Goal: Book appointment/travel/reservation

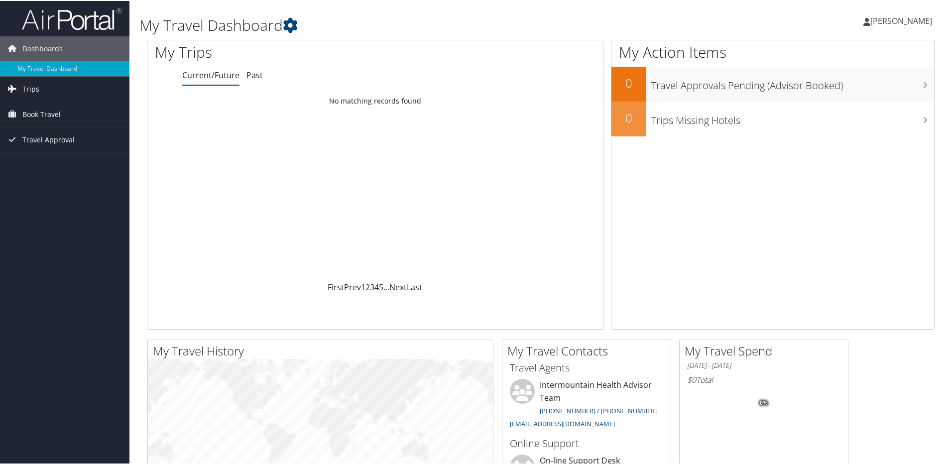
click at [42, 88] on link "Trips" at bounding box center [65, 88] width 130 height 25
click at [59, 158] on span "Book Travel" at bounding box center [41, 158] width 38 height 25
click at [45, 161] on span "Book Travel" at bounding box center [41, 158] width 38 height 25
click at [44, 157] on span "Book Travel" at bounding box center [41, 158] width 38 height 25
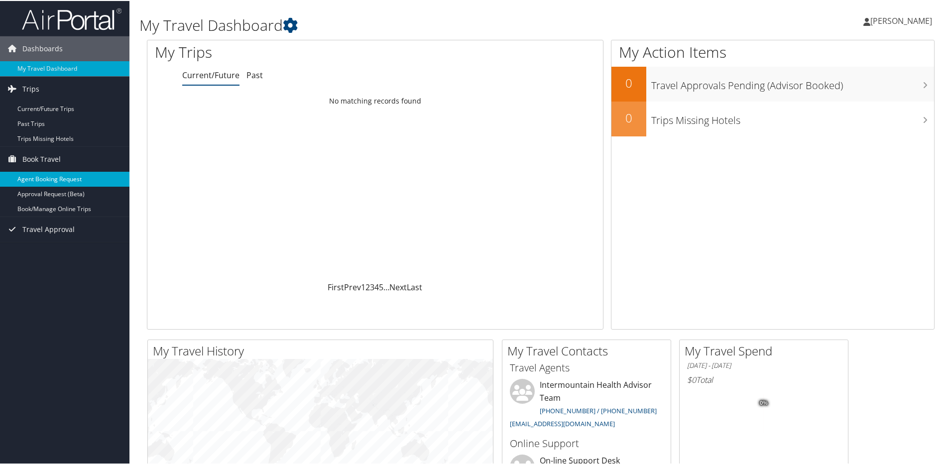
click at [45, 180] on link "Agent Booking Request" at bounding box center [65, 178] width 130 height 15
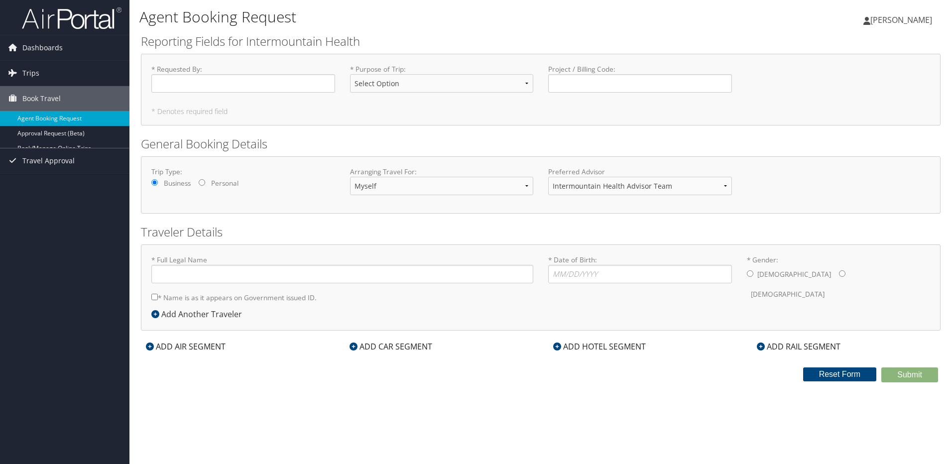
type input "Christopher Pinnick"
click at [209, 86] on input "* Requested By : Required" at bounding box center [243, 83] width 184 height 18
type input "Chris"
click at [429, 79] on select "Select Option 3rd Party Reimbursable Business CME Conf or Education Groups Pers…" at bounding box center [442, 83] width 184 height 18
select select "Business"
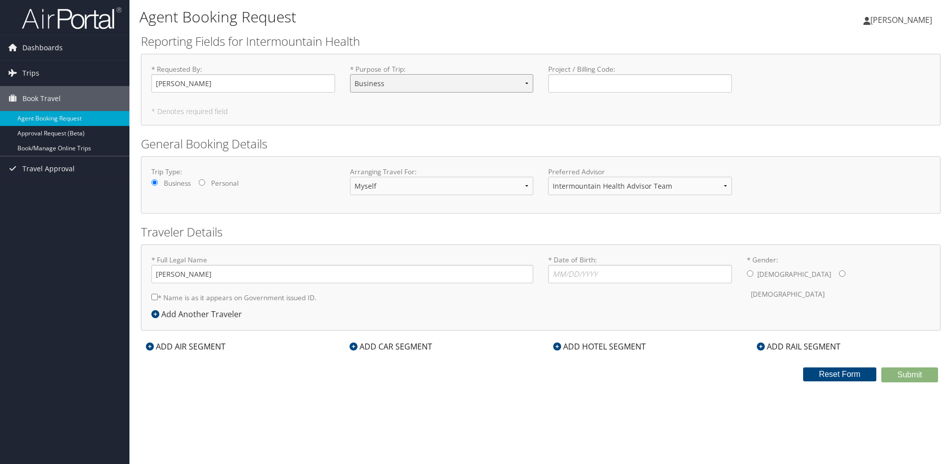
click at [350, 74] on select "Select Option 3rd Party Reimbursable Business CME Conf or Education Groups Pers…" at bounding box center [442, 83] width 184 height 18
click at [573, 104] on div "* Requested By : Chris Required * Purpose of Trip : Select Option 3rd Party Rei…" at bounding box center [541, 90] width 800 height 72
click at [572, 81] on input "Project / Billing Code : Required" at bounding box center [640, 83] width 184 height 18
click at [609, 277] on input "* Date of Birth: Invalid Date" at bounding box center [640, 274] width 184 height 18
type input "04/12/1982"
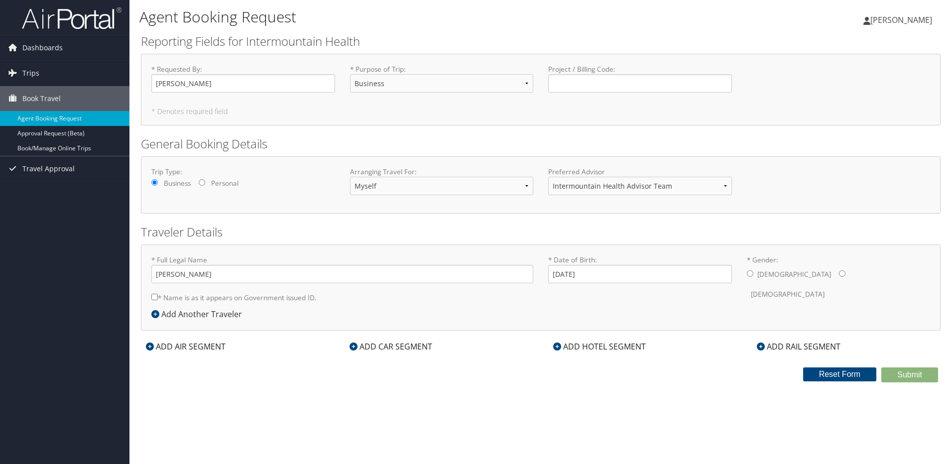
click at [599, 299] on div "* Full Legal Name Christopher Pinnick * Name is as it appears on Government iss…" at bounding box center [541, 281] width 794 height 53
click at [751, 271] on input "* Gender: Male Female" at bounding box center [750, 273] width 6 height 6
radio input "true"
click at [153, 294] on input "* Name is as it appears on Government issued ID." at bounding box center [154, 297] width 6 height 6
checkbox input "true"
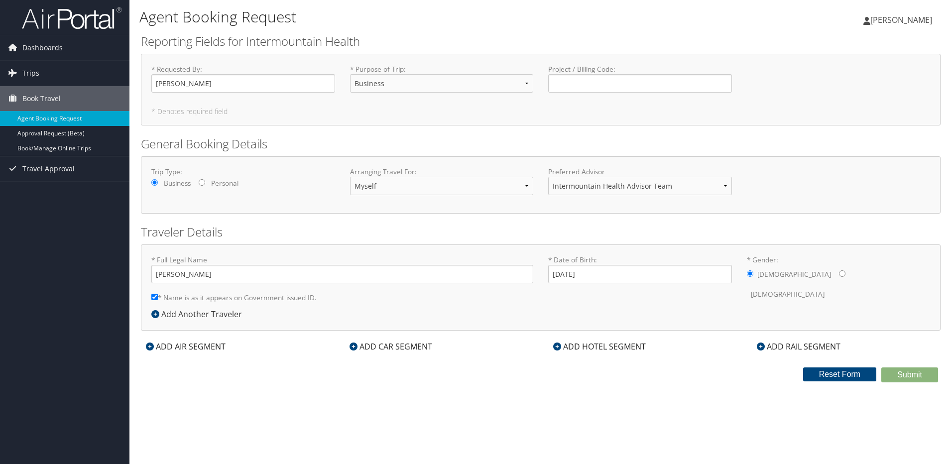
click at [563, 348] on div "ADD HOTEL SEGMENT" at bounding box center [599, 347] width 103 height 12
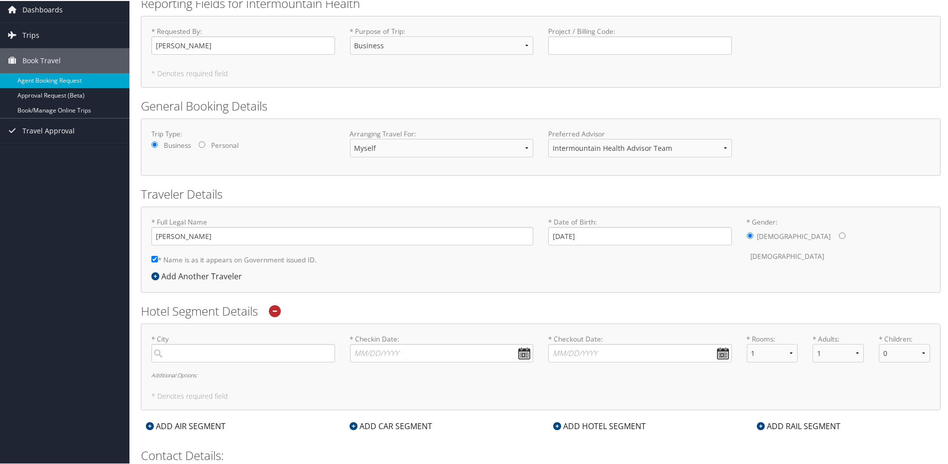
scroll to position [100, 0]
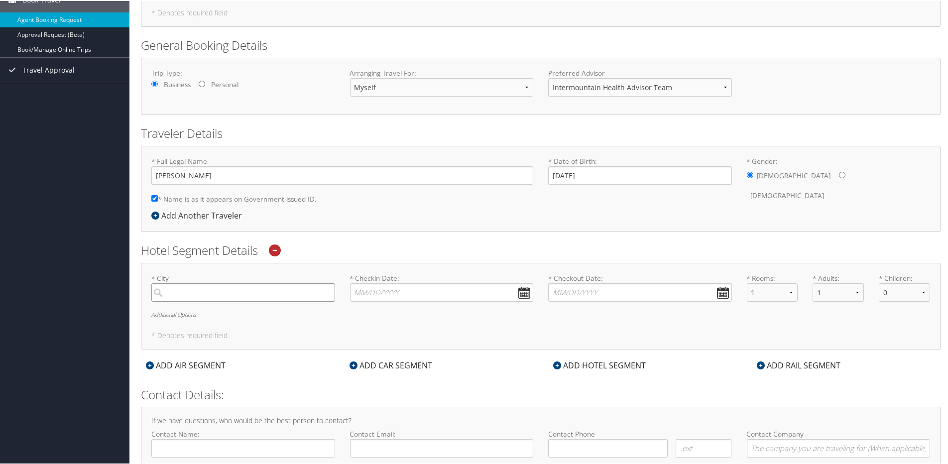
click at [247, 289] on input "search" at bounding box center [243, 291] width 184 height 18
click at [260, 337] on div "Ogden (OGD UT)" at bounding box center [244, 338] width 170 height 13
click at [260, 301] on input "Ogden" at bounding box center [243, 291] width 184 height 18
type input "Ogden"
click at [383, 296] on input "* Checkin Date: Dates must be valid" at bounding box center [442, 291] width 184 height 18
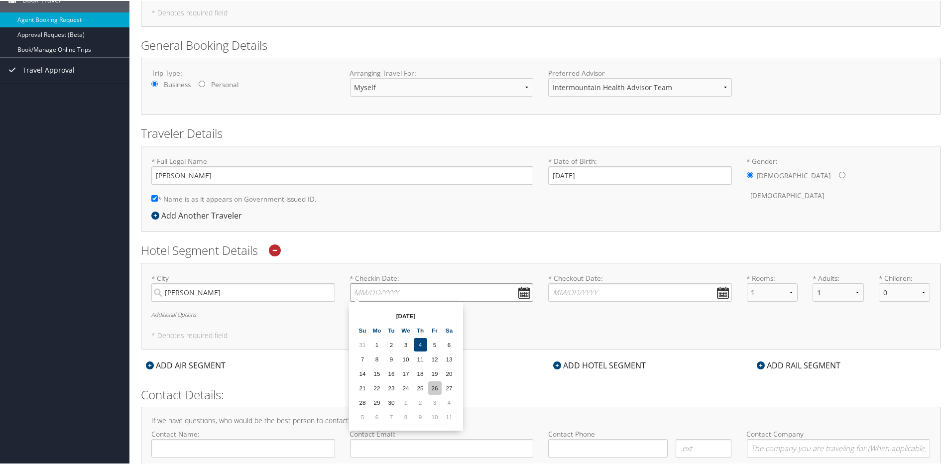
scroll to position [147, 0]
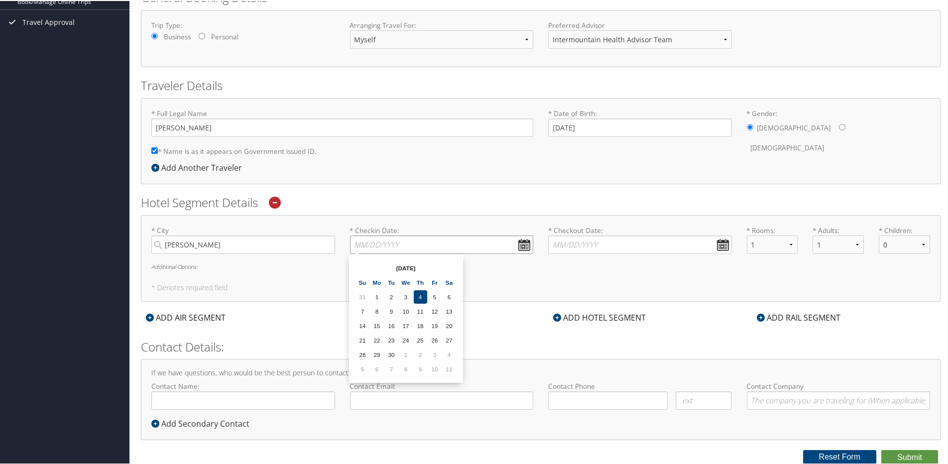
click at [523, 241] on input "* Checkin Date: Dates must be valid" at bounding box center [442, 244] width 184 height 18
click at [450, 265] on th at bounding box center [449, 267] width 13 height 13
click at [394, 341] on td "21" at bounding box center [391, 339] width 13 height 13
type input "10/21/2025"
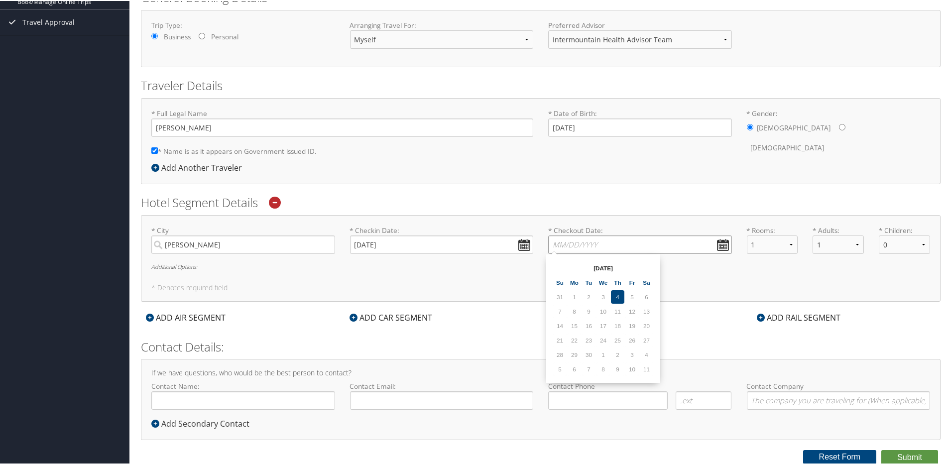
click at [718, 252] on input "* Checkout Date: Dates must be valid" at bounding box center [640, 244] width 184 height 18
click at [648, 264] on th at bounding box center [646, 267] width 13 height 13
click at [621, 341] on td "23" at bounding box center [617, 339] width 13 height 13
type input "10/23/2025"
click at [220, 400] on input "Contact Name:" at bounding box center [243, 400] width 184 height 18
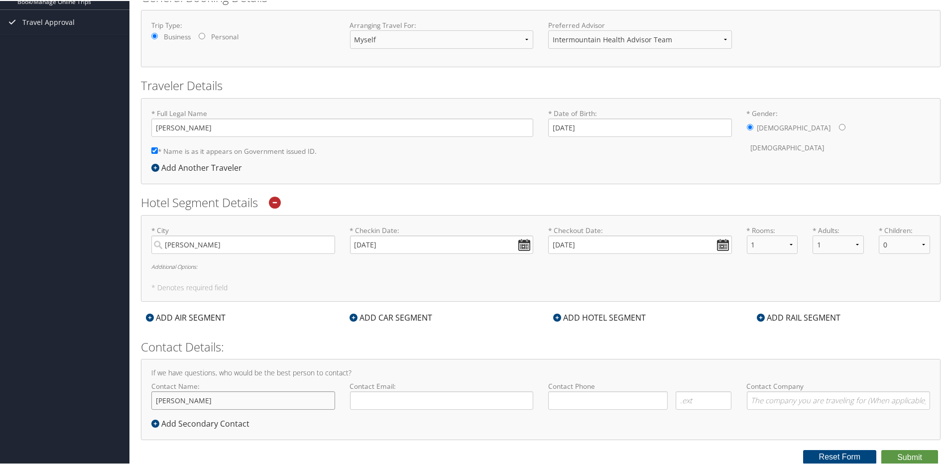
type input "Chris Pinnick"
type input "chris.pinnick@imail.org"
type input "( ) -"
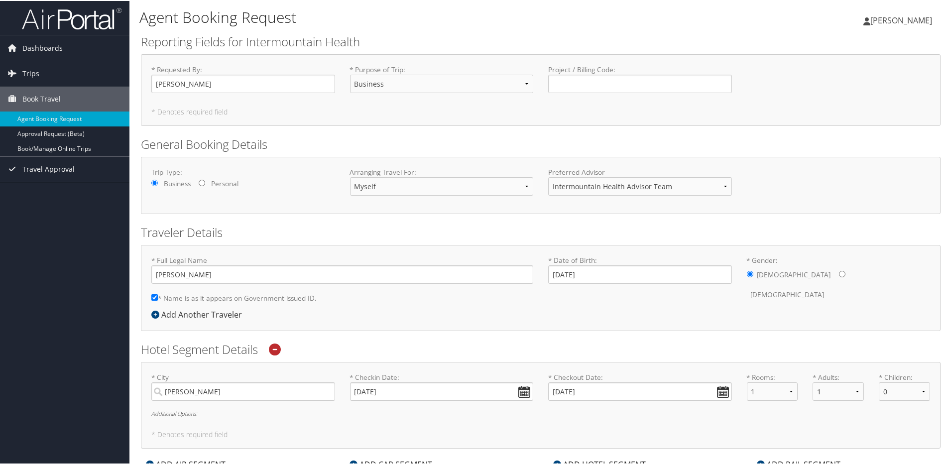
scroll to position [0, 0]
click at [47, 49] on span "Dashboards" at bounding box center [42, 47] width 40 height 25
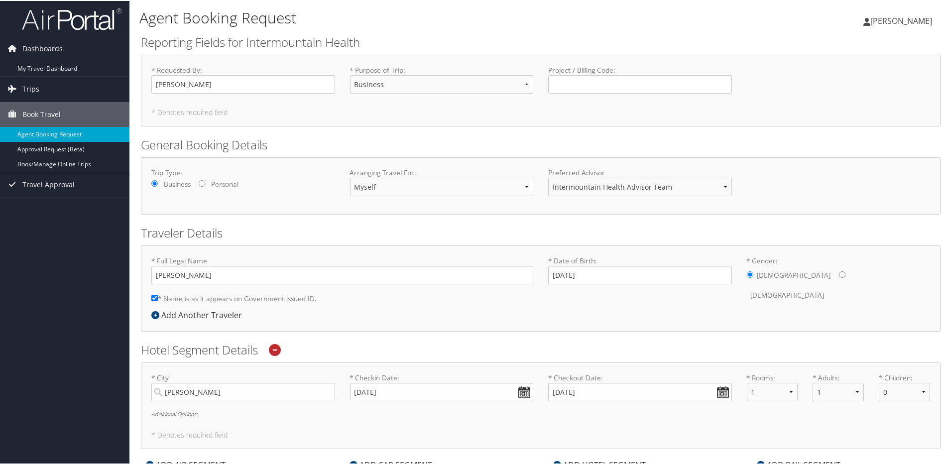
scroll to position [100, 0]
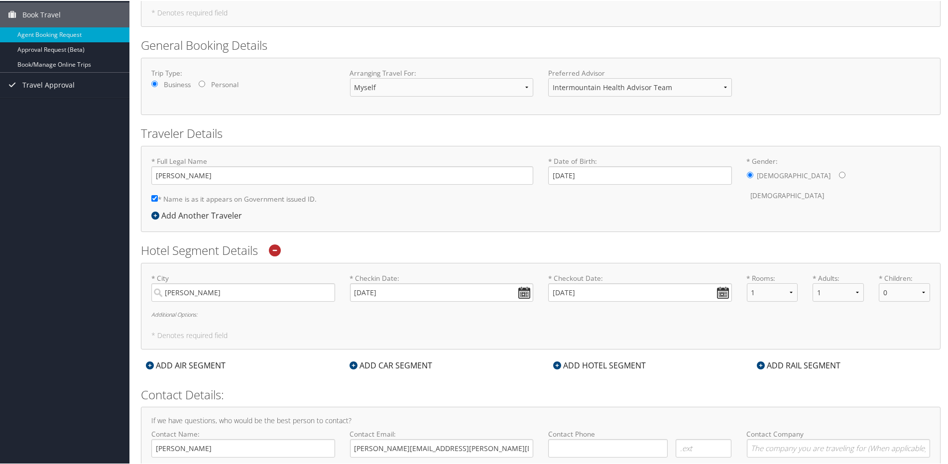
click at [198, 336] on h5 "* Denotes required field" at bounding box center [540, 334] width 779 height 7
click at [193, 315] on h6 "Additional Options:" at bounding box center [540, 313] width 779 height 5
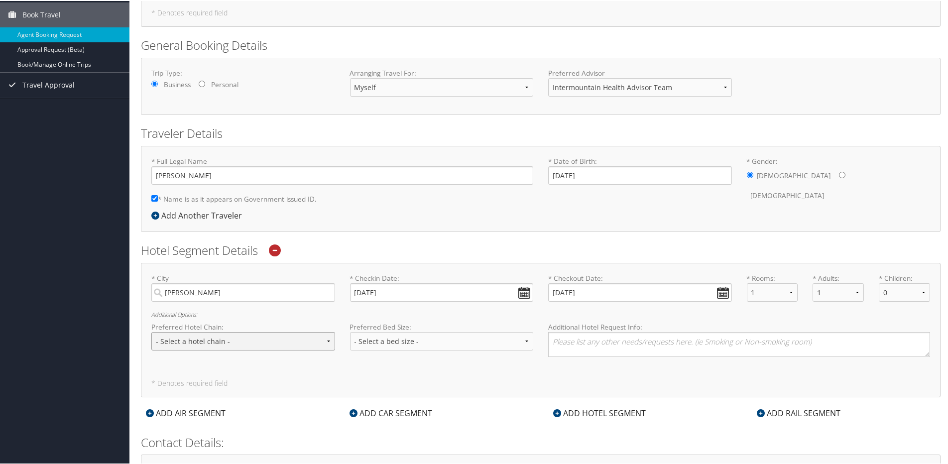
click at [329, 343] on select "- Select a hotel chain - Hyatt Mandarin Oriental Hilton Hotels Pullman Hotels M…" at bounding box center [243, 340] width 184 height 18
select select "Marriott (MC)"
click at [151, 331] on select "- Select a hotel chain - Hyatt Mandarin Oriental Hilton Hotels Pullman Hotels M…" at bounding box center [243, 340] width 184 height 18
click at [560, 346] on textarea at bounding box center [739, 343] width 382 height 25
click at [590, 337] on textarea "I need to bpook a room at the Courtyard Ogden Marriott" at bounding box center [739, 343] width 382 height 25
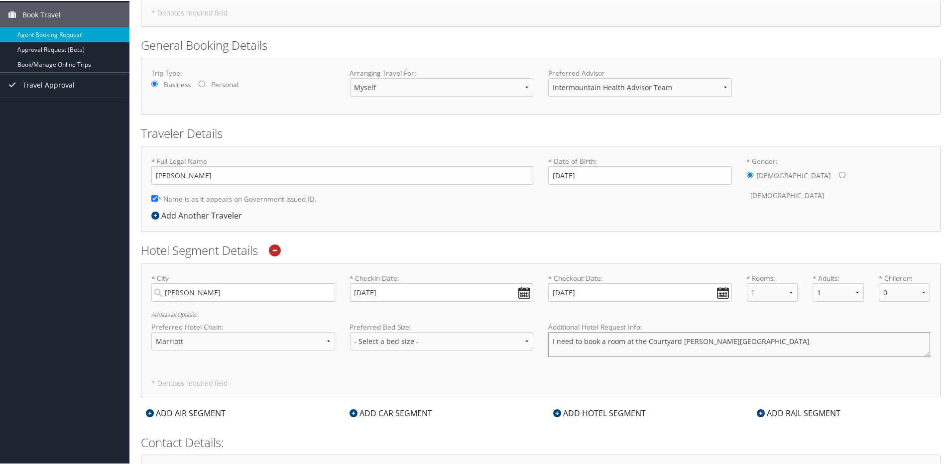
click at [746, 343] on textarea "I need to book a room at the Courtyard Ogden Marriott" at bounding box center [739, 343] width 382 height 25
drag, startPoint x: 877, startPoint y: 338, endPoint x: 853, endPoint y: 341, distance: 23.6
click at [853, 341] on textarea "I need to book a room at the Courtyard Ogden Marriott 247 24th Street OGDEN UT …" at bounding box center [739, 343] width 382 height 25
click at [526, 347] on select "- Select a bed size - Twin Full Queen King" at bounding box center [442, 340] width 184 height 18
click at [320, 377] on div "* City Ogden Required * Checkin Date: 10/21/2025 Dates must be valid * Checkout…" at bounding box center [541, 329] width 800 height 134
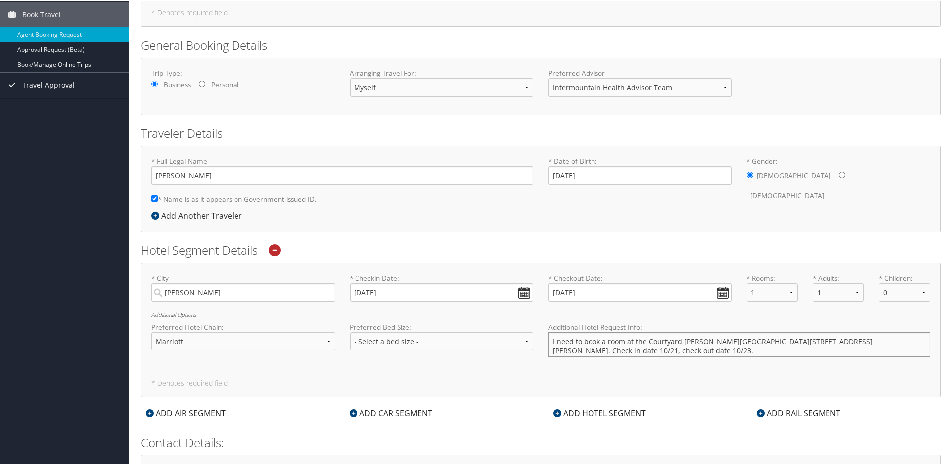
click at [644, 340] on textarea "I need to book a room at the Courtyard Ogden Marriott 247 24th Street OGDEN UT …" at bounding box center [739, 343] width 382 height 25
click at [877, 338] on textarea "I need to book a room at the "Courtyard Ogden Marriott 247 24th Street OGDEN UT…" at bounding box center [739, 343] width 382 height 25
click at [676, 349] on textarea "I need to book a room at the "Courtyard Ogden Marriott 247 24th Street OGDEN UT…" at bounding box center [739, 343] width 382 height 25
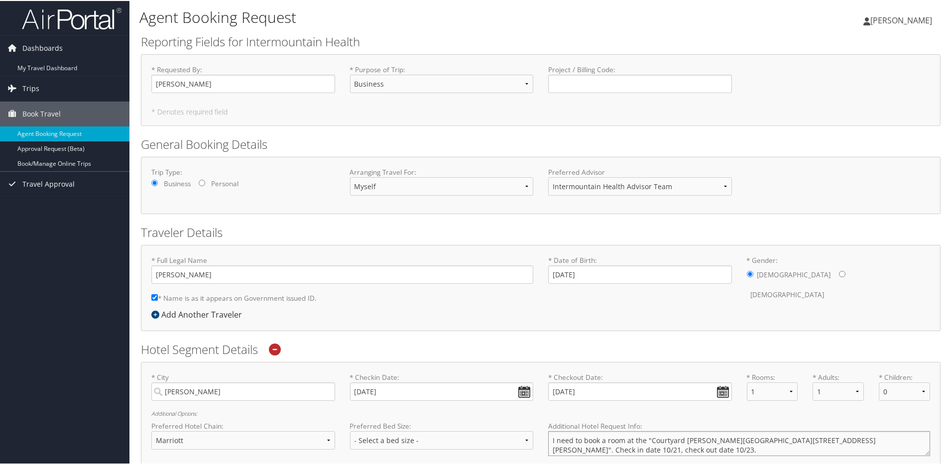
scroll to position [0, 0]
type textarea "I need to book a room at the "Courtyard Ogden Marriott 247 24th Street OGDEN UT…"
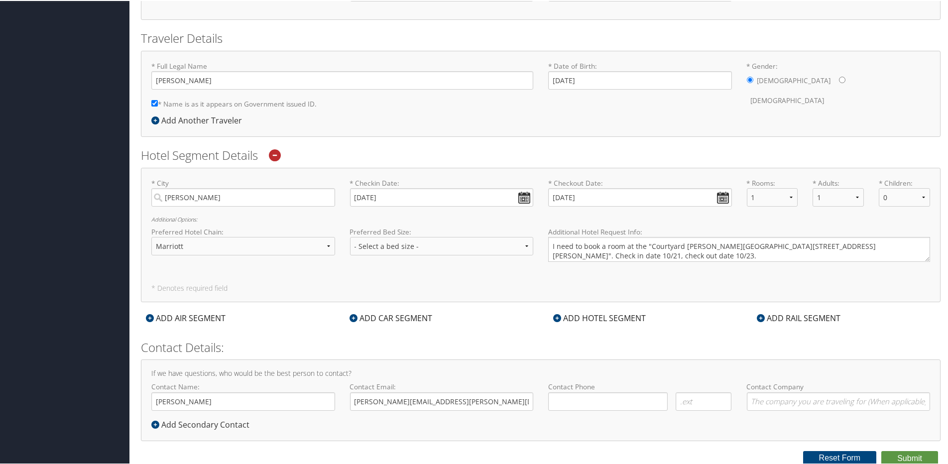
scroll to position [196, 0]
click at [591, 400] on input "( ) -" at bounding box center [608, 400] width 120 height 18
type input "(385) 232-1582"
click at [769, 420] on div "If we have questions, who would be the best person to contact? Contact Name: Ch…" at bounding box center [541, 398] width 800 height 81
click at [775, 405] on input "Contact Company" at bounding box center [839, 400] width 184 height 18
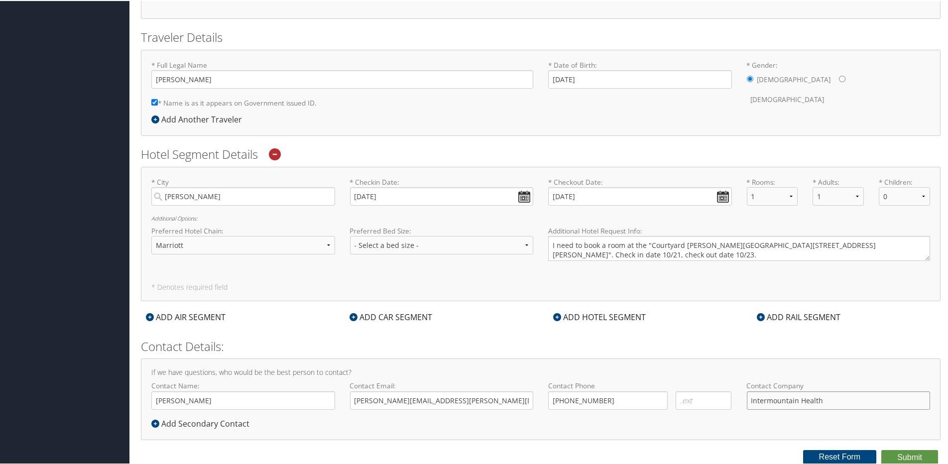
click at [796, 396] on input "Intermountain Health" at bounding box center [839, 400] width 184 height 18
type input "Intermountain Health"
click at [863, 412] on div "Contact Company Intermountain Health Required" at bounding box center [839, 398] width 199 height 36
click at [769, 432] on div "If we have questions, who would be the best person to contact? Contact Name: Ch…" at bounding box center [541, 398] width 800 height 81
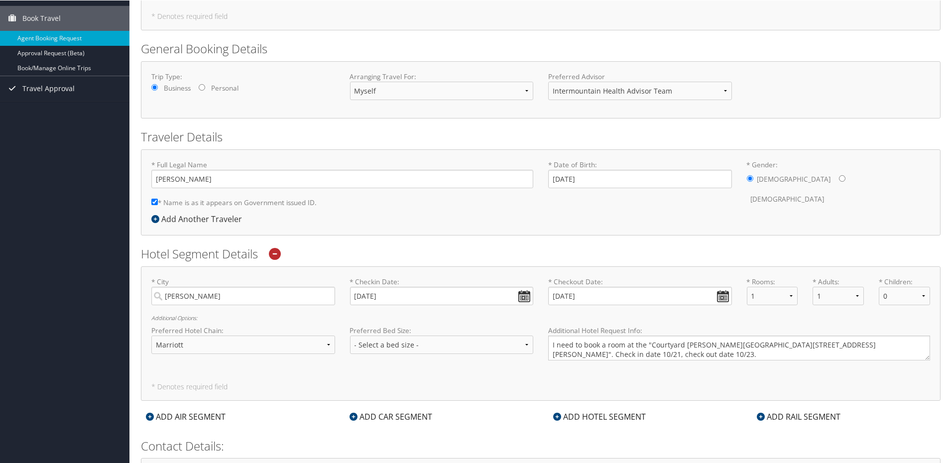
scroll to position [100, 0]
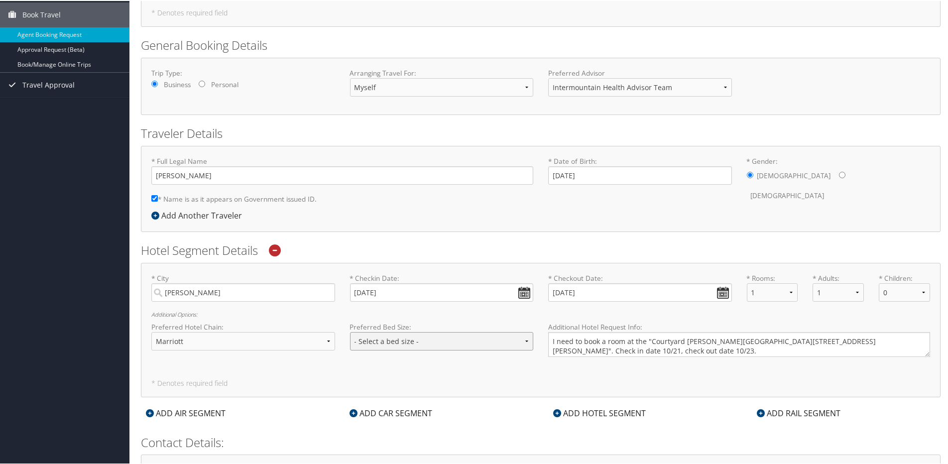
click at [523, 346] on select "- Select a bed size - Twin Full Queen King" at bounding box center [442, 340] width 184 height 18
click at [569, 373] on div "* City Ogden Required * Checkin Date: 10/21/2025 Dates must be valid * Checkout…" at bounding box center [541, 329] width 800 height 134
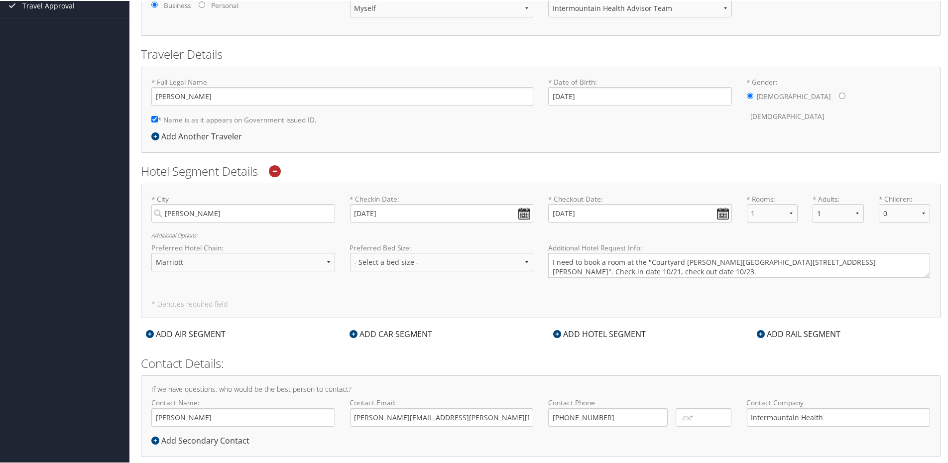
scroll to position [197, 0]
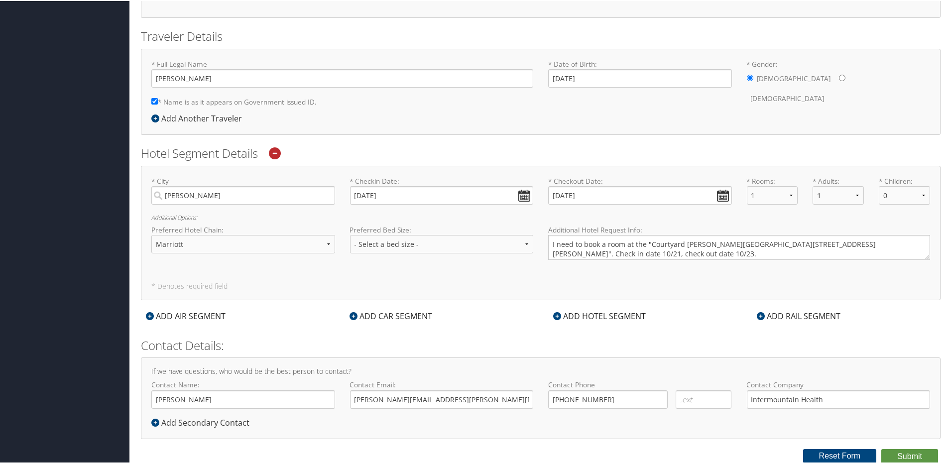
click at [276, 148] on icon at bounding box center [275, 152] width 12 height 12
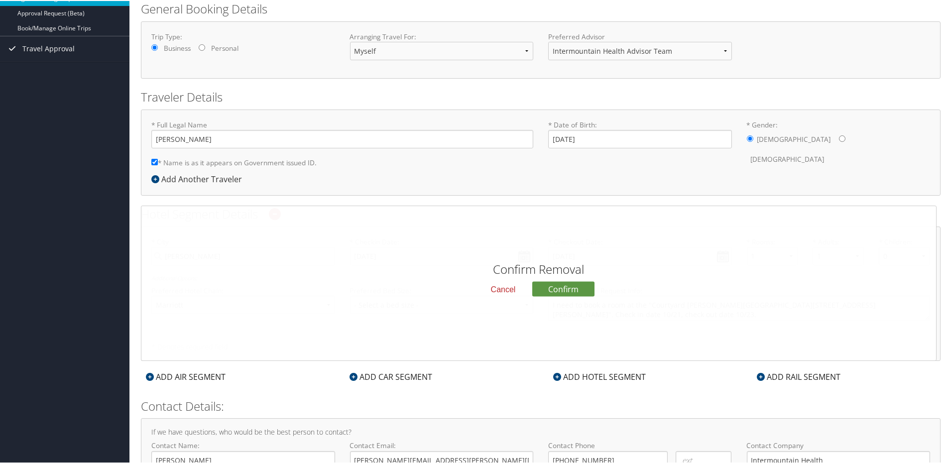
scroll to position [0, 0]
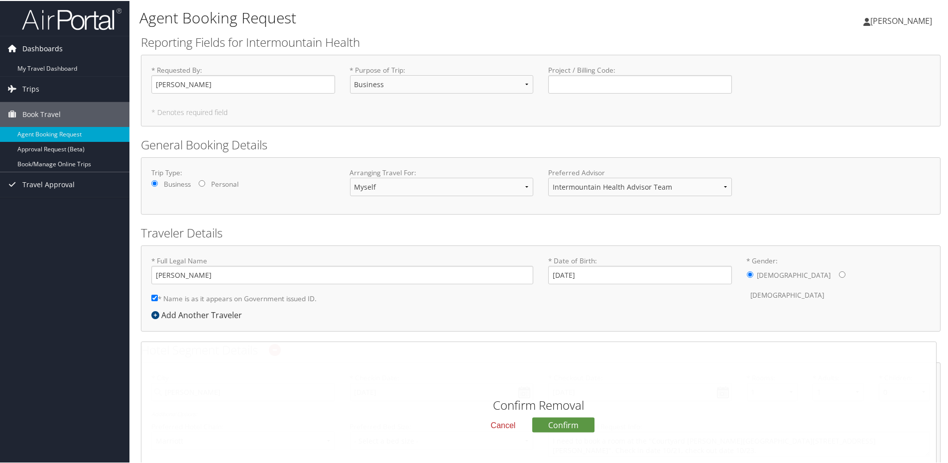
click at [75, 48] on link "Dashboards" at bounding box center [65, 47] width 130 height 25
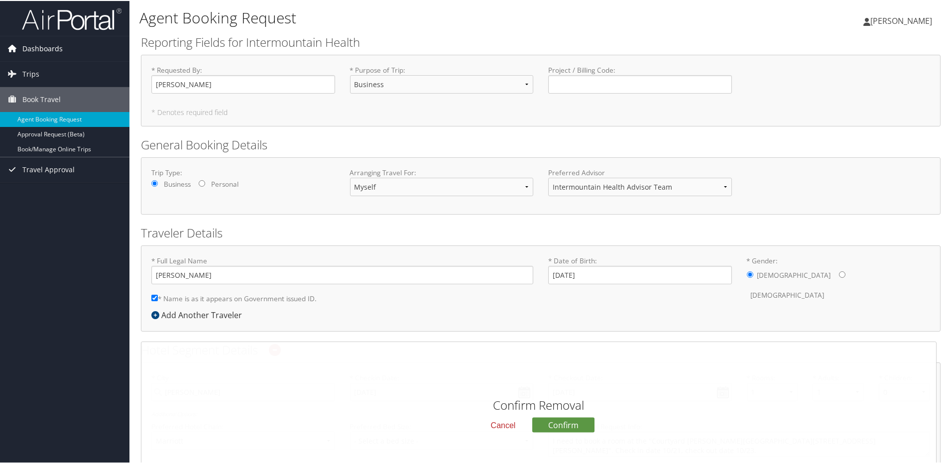
click at [60, 49] on span "Dashboards" at bounding box center [42, 47] width 40 height 25
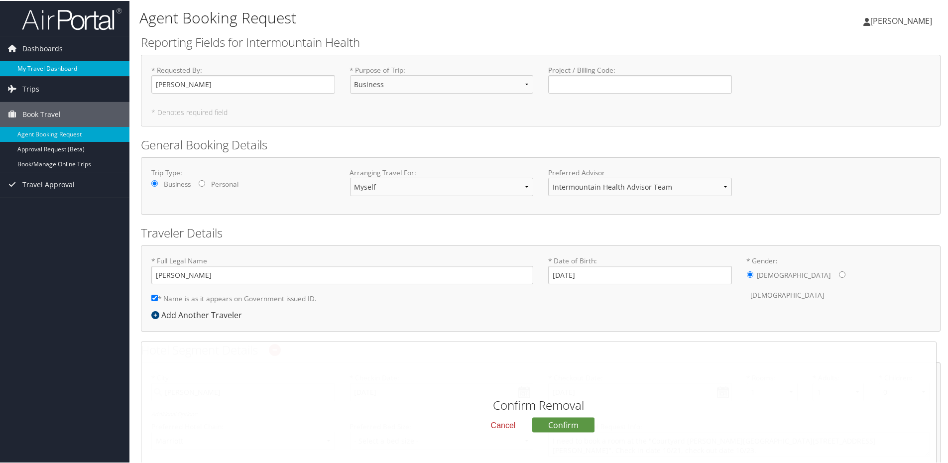
click at [52, 63] on link "My Travel Dashboard" at bounding box center [65, 67] width 130 height 15
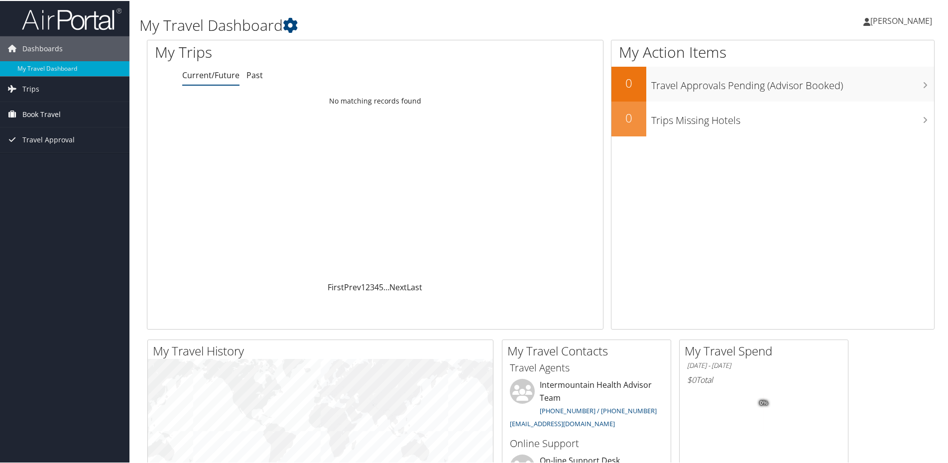
click at [32, 113] on span "Book Travel" at bounding box center [41, 113] width 38 height 25
click at [52, 68] on link "My Travel Dashboard" at bounding box center [65, 67] width 130 height 15
click at [31, 136] on span "Travel Approval" at bounding box center [48, 139] width 52 height 25
click at [59, 116] on span "Book Travel" at bounding box center [41, 113] width 38 height 25
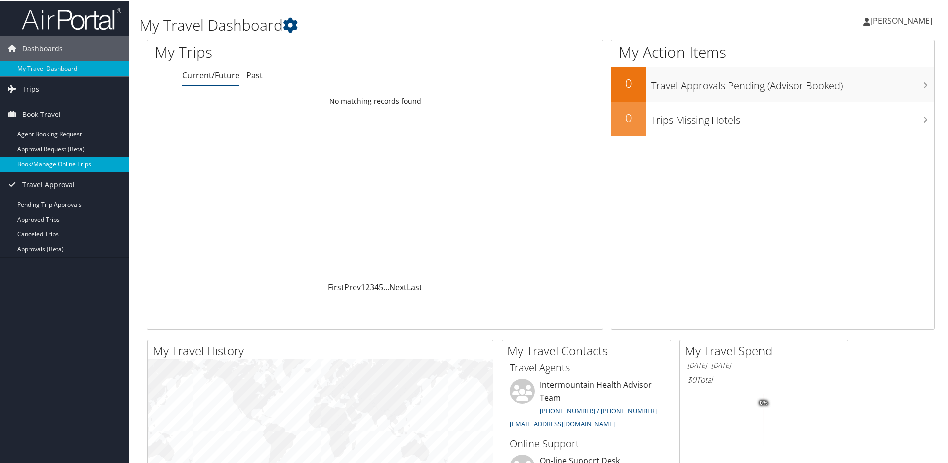
click at [60, 170] on link "Book/Manage Online Trips" at bounding box center [65, 163] width 130 height 15
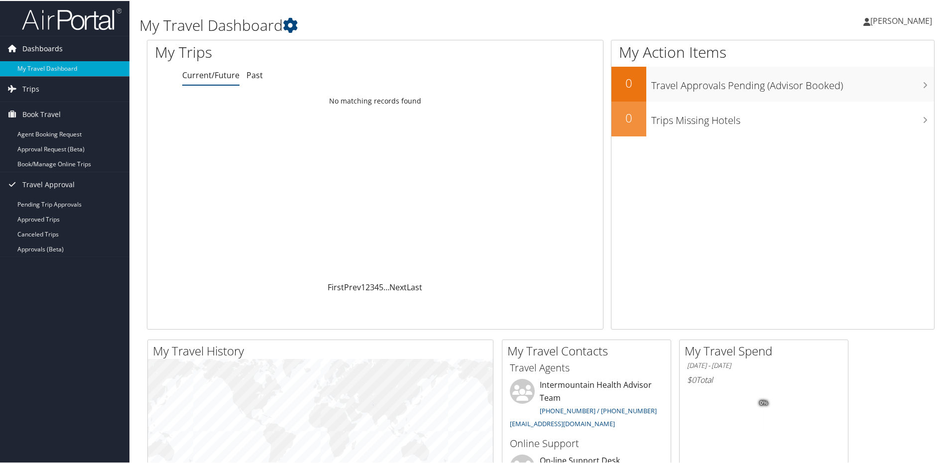
click at [49, 46] on span "Dashboards" at bounding box center [42, 47] width 40 height 25
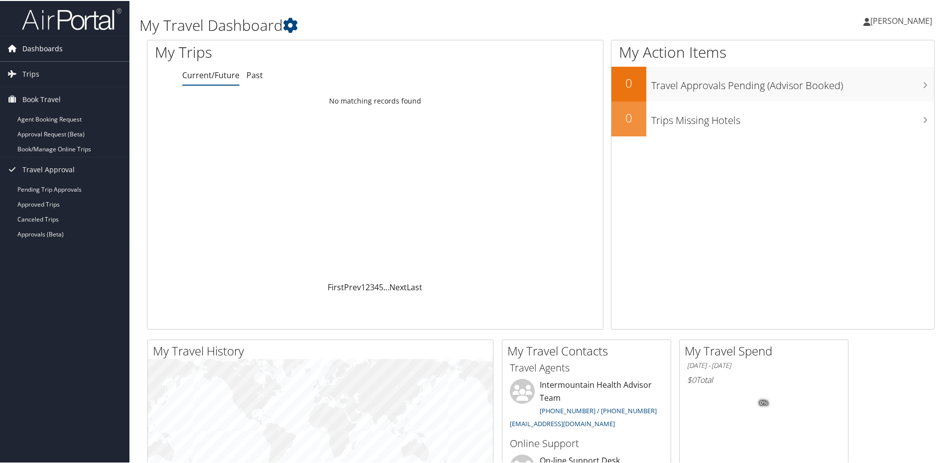
click at [37, 46] on span "Dashboards" at bounding box center [42, 47] width 40 height 25
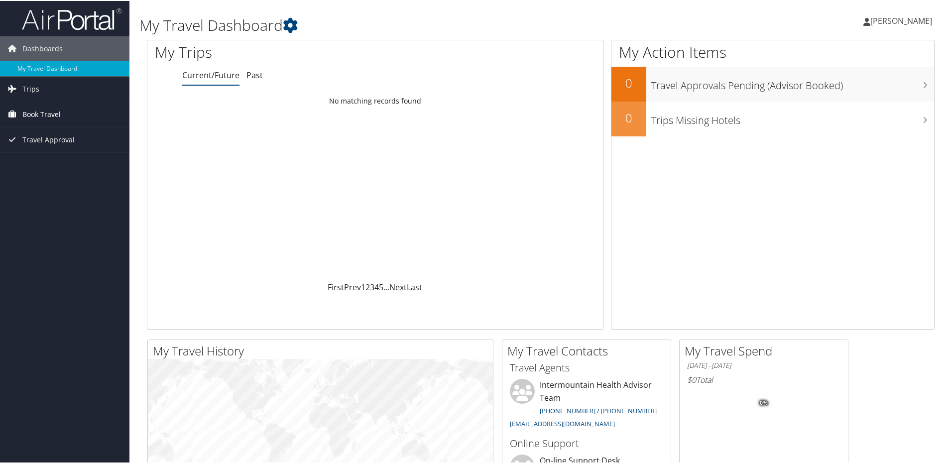
click at [44, 119] on span "Book Travel" at bounding box center [41, 113] width 38 height 25
click at [47, 161] on link "Book/Manage Online Trips" at bounding box center [65, 163] width 130 height 15
click at [34, 66] on link "My Travel Dashboard" at bounding box center [65, 67] width 130 height 15
click at [48, 107] on span "Book Travel" at bounding box center [41, 113] width 38 height 25
click at [55, 133] on link "Agent Booking Request" at bounding box center [65, 133] width 130 height 15
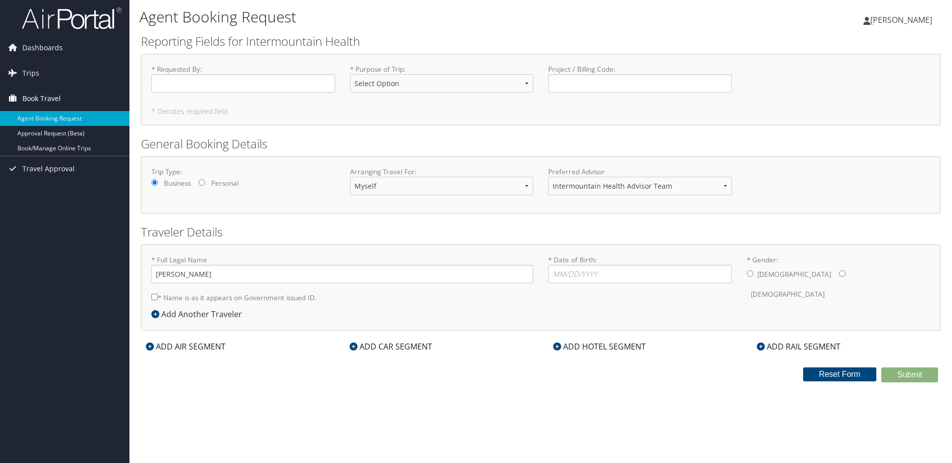
click at [46, 98] on span "Book Travel" at bounding box center [41, 98] width 38 height 25
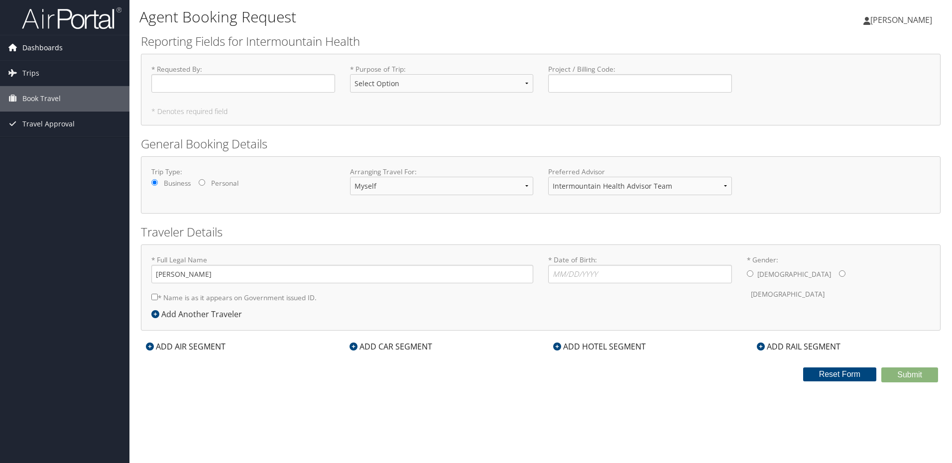
click at [43, 44] on span "Dashboards" at bounding box center [42, 47] width 40 height 25
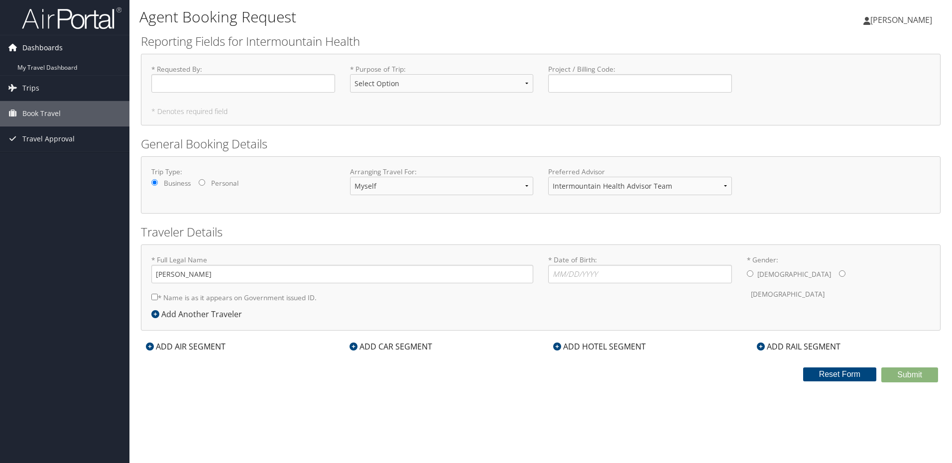
click at [43, 44] on span "Dashboards" at bounding box center [42, 47] width 40 height 25
click at [39, 97] on span "Book Travel" at bounding box center [41, 98] width 38 height 25
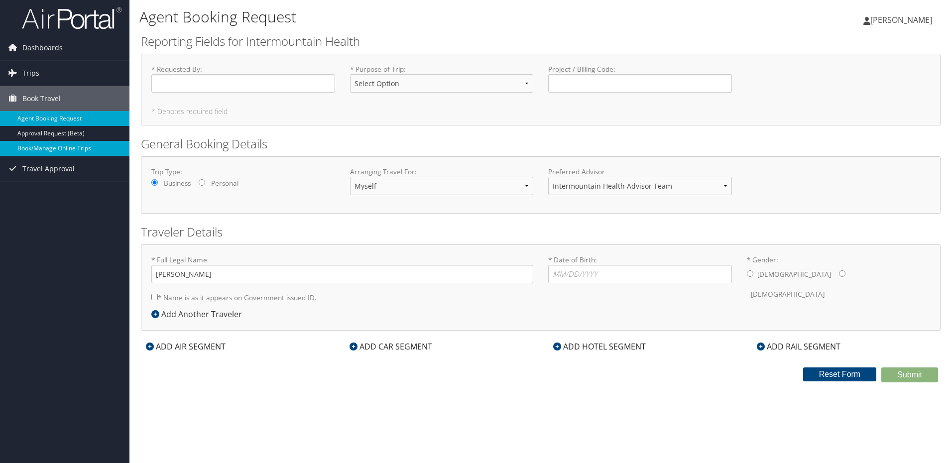
click at [51, 147] on link "Book/Manage Online Trips" at bounding box center [65, 148] width 130 height 15
